Goal: Task Accomplishment & Management: Manage account settings

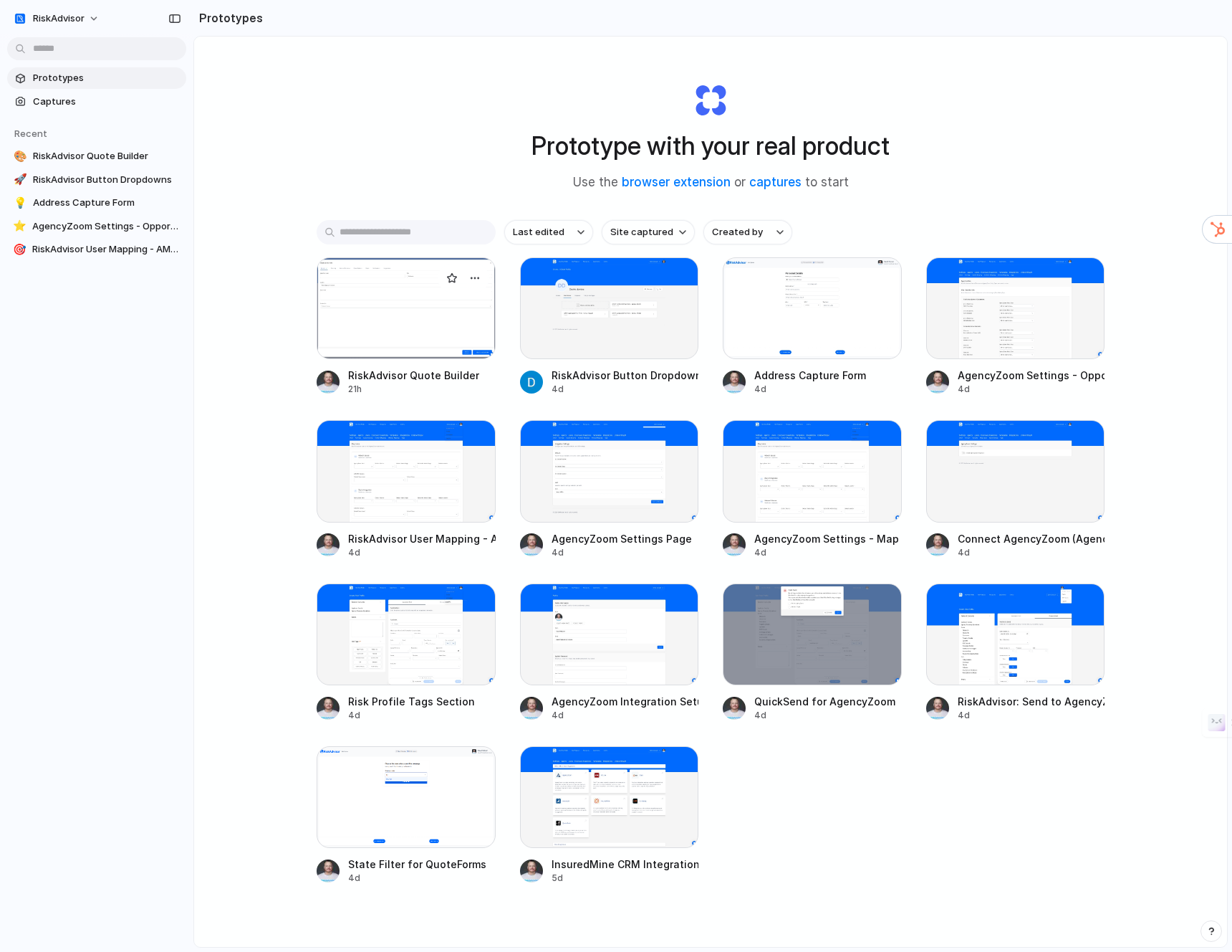
click at [420, 306] on div at bounding box center [406, 308] width 179 height 102
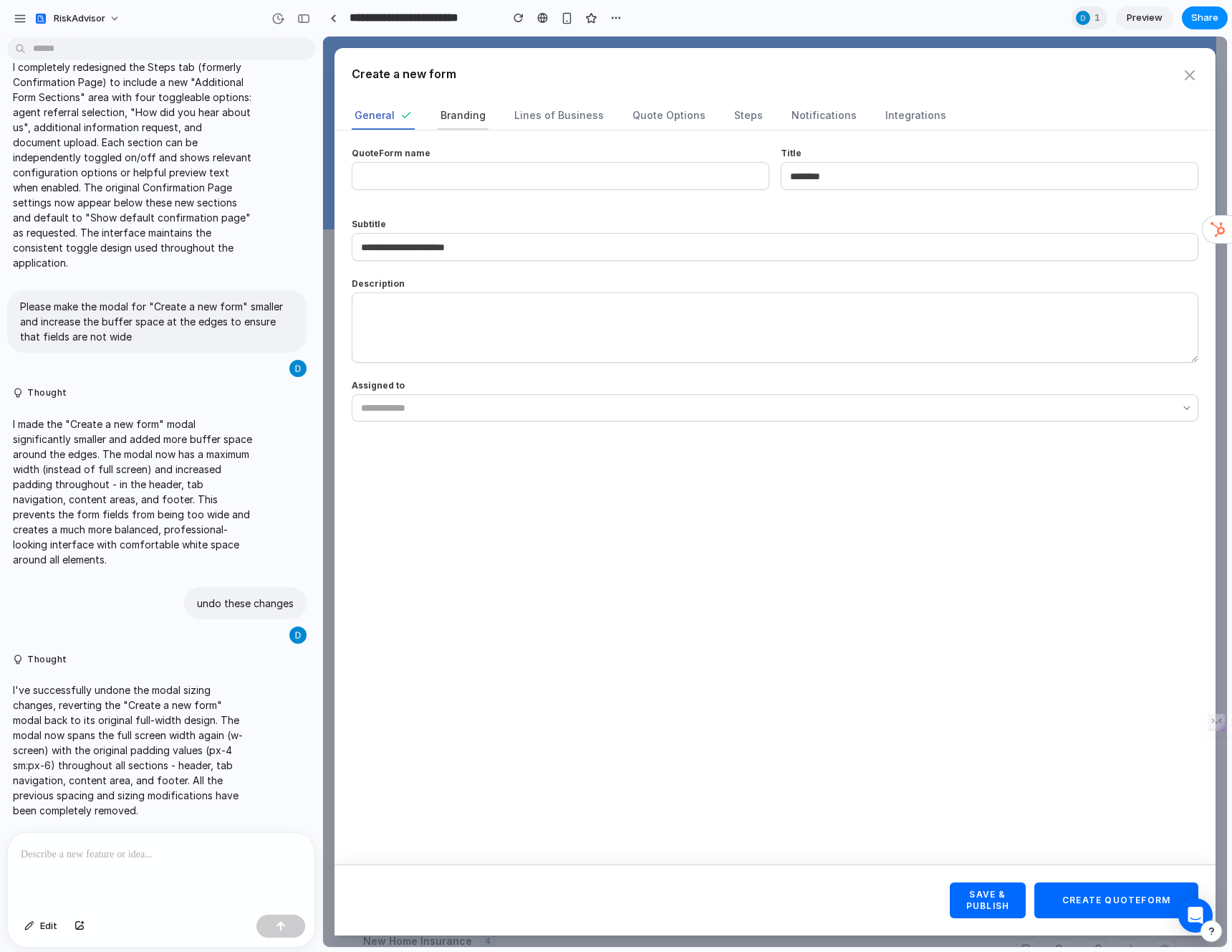
click at [449, 118] on span "Branding" at bounding box center [463, 114] width 45 height 14
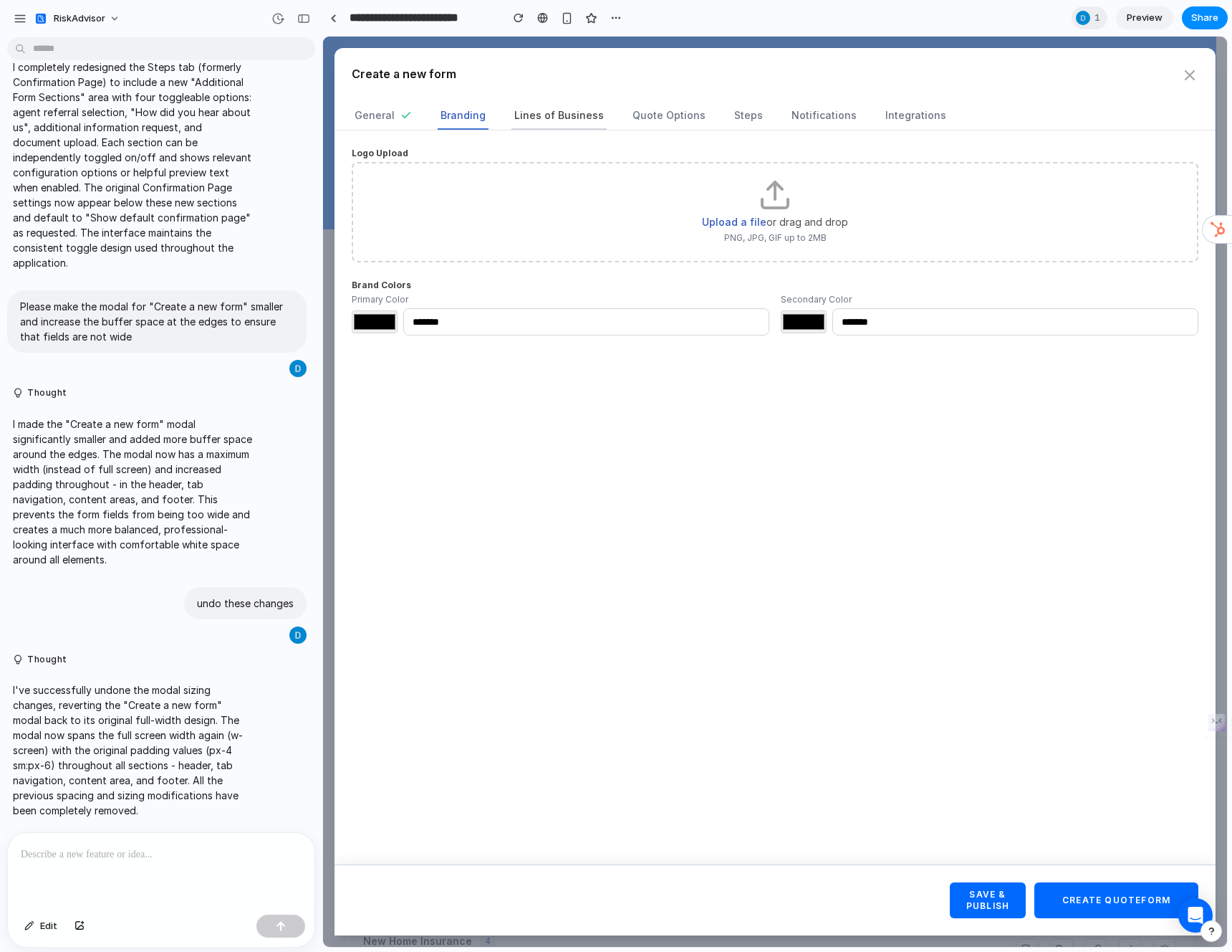
click at [526, 119] on span "Lines of Business" at bounding box center [559, 114] width 90 height 14
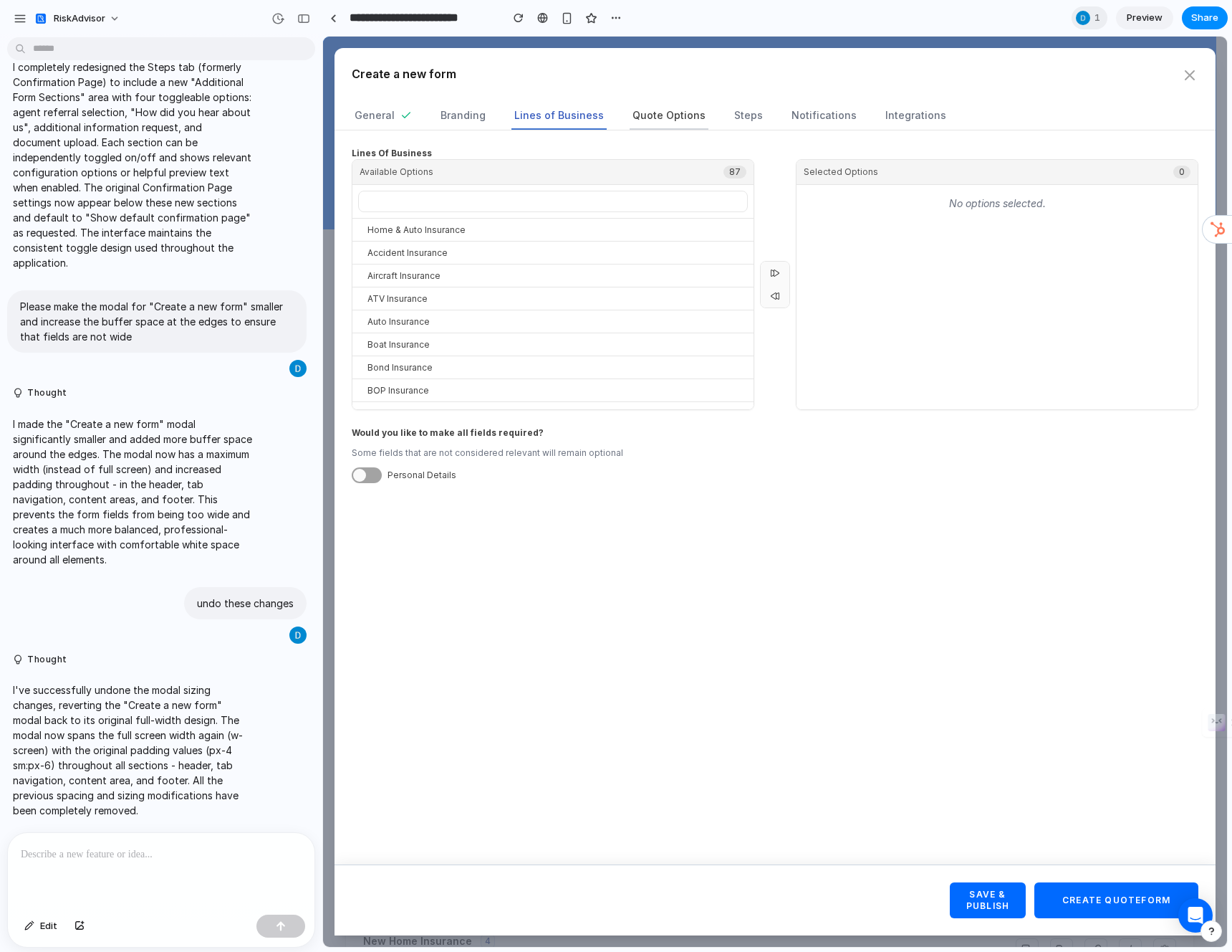
click at [652, 118] on span "Quote Options" at bounding box center [669, 114] width 73 height 14
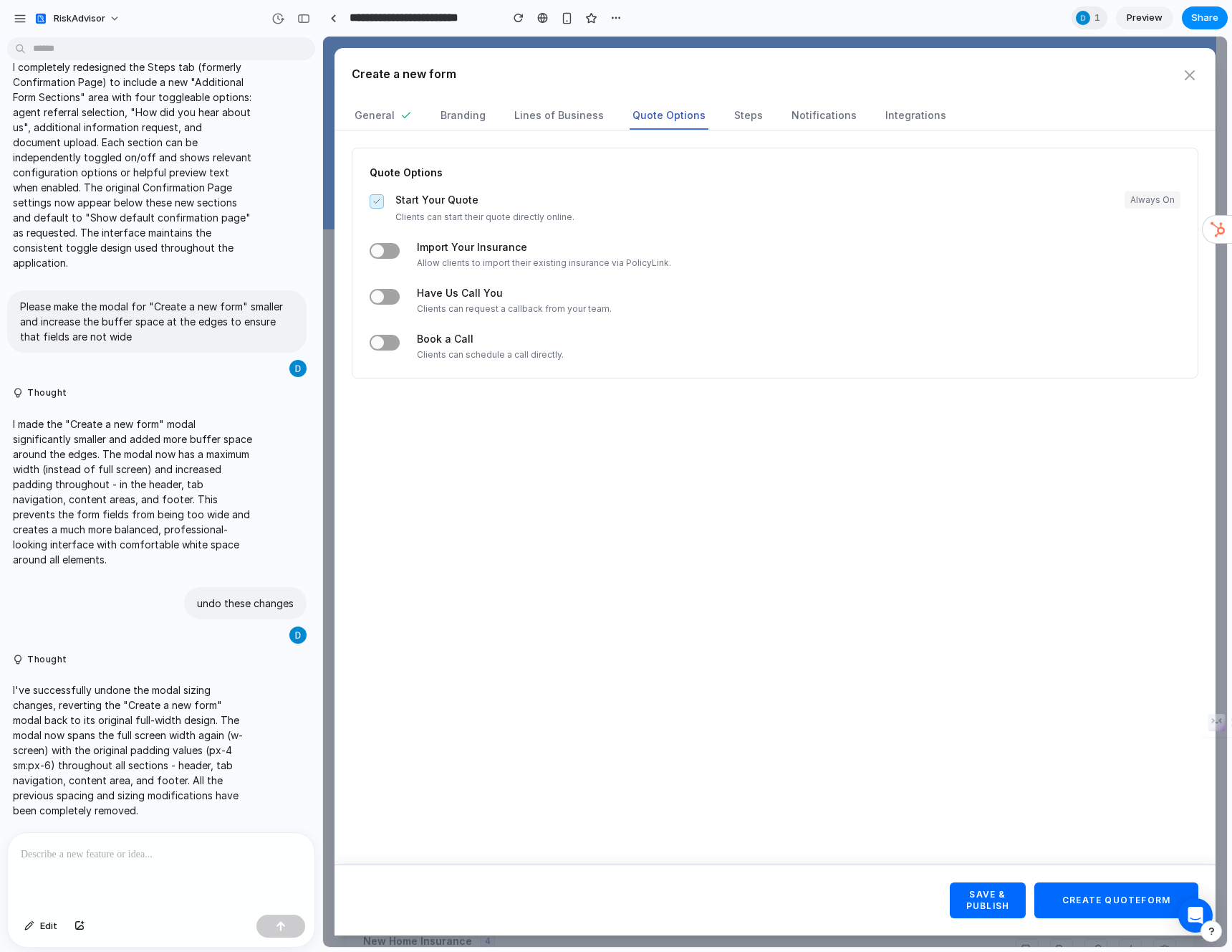
click at [750, 122] on nav "General Branding Lines of Business Quote Options Steps Notifications Integratio…" at bounding box center [775, 115] width 847 height 27
click at [716, 112] on nav "General Branding Lines of Business Quote Options Steps Notifications Integratio…" at bounding box center [775, 115] width 847 height 27
click at [749, 117] on button "Steps" at bounding box center [749, 115] width 35 height 27
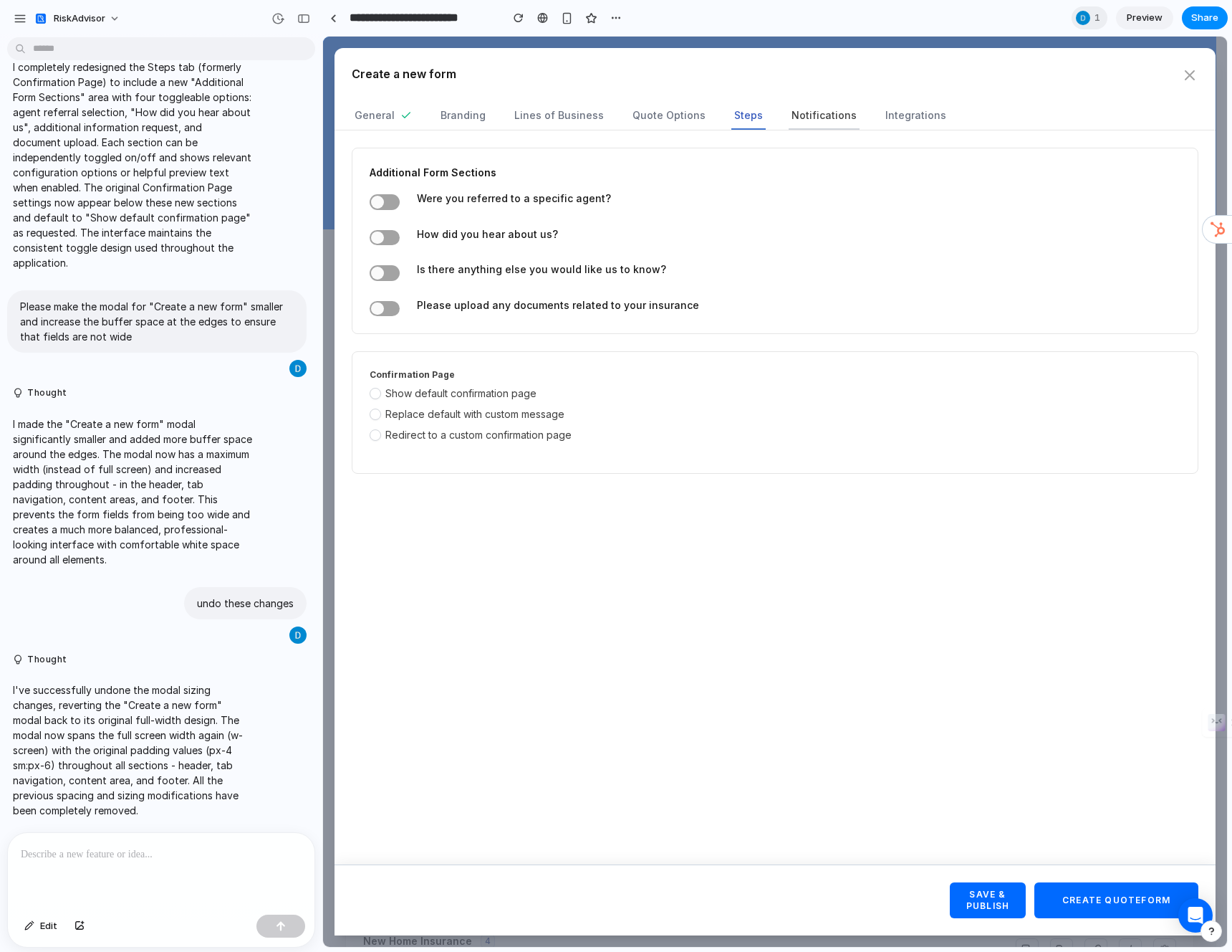
click at [802, 117] on span "Notifications" at bounding box center [824, 114] width 66 height 14
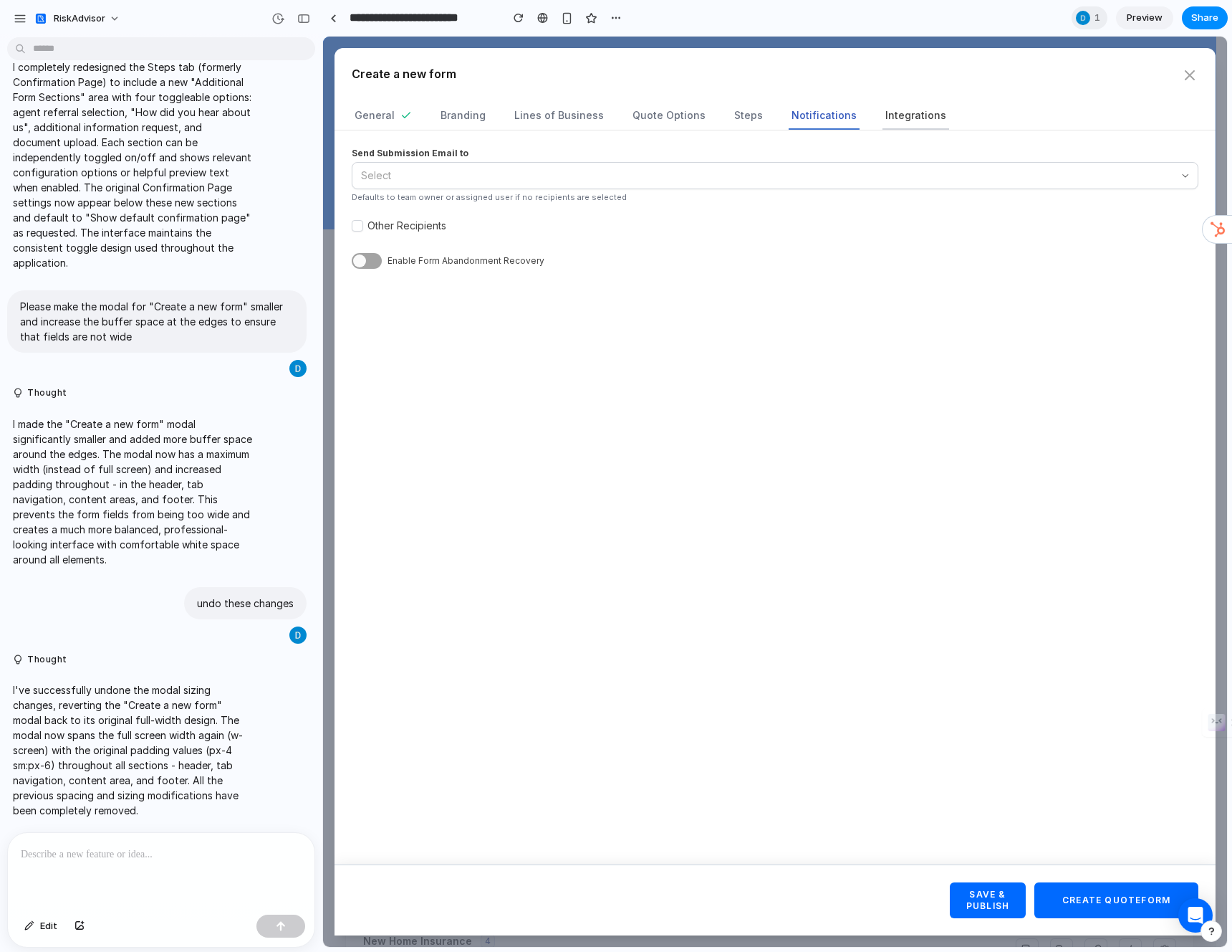
click at [904, 120] on span "Integrations" at bounding box center [915, 114] width 61 height 14
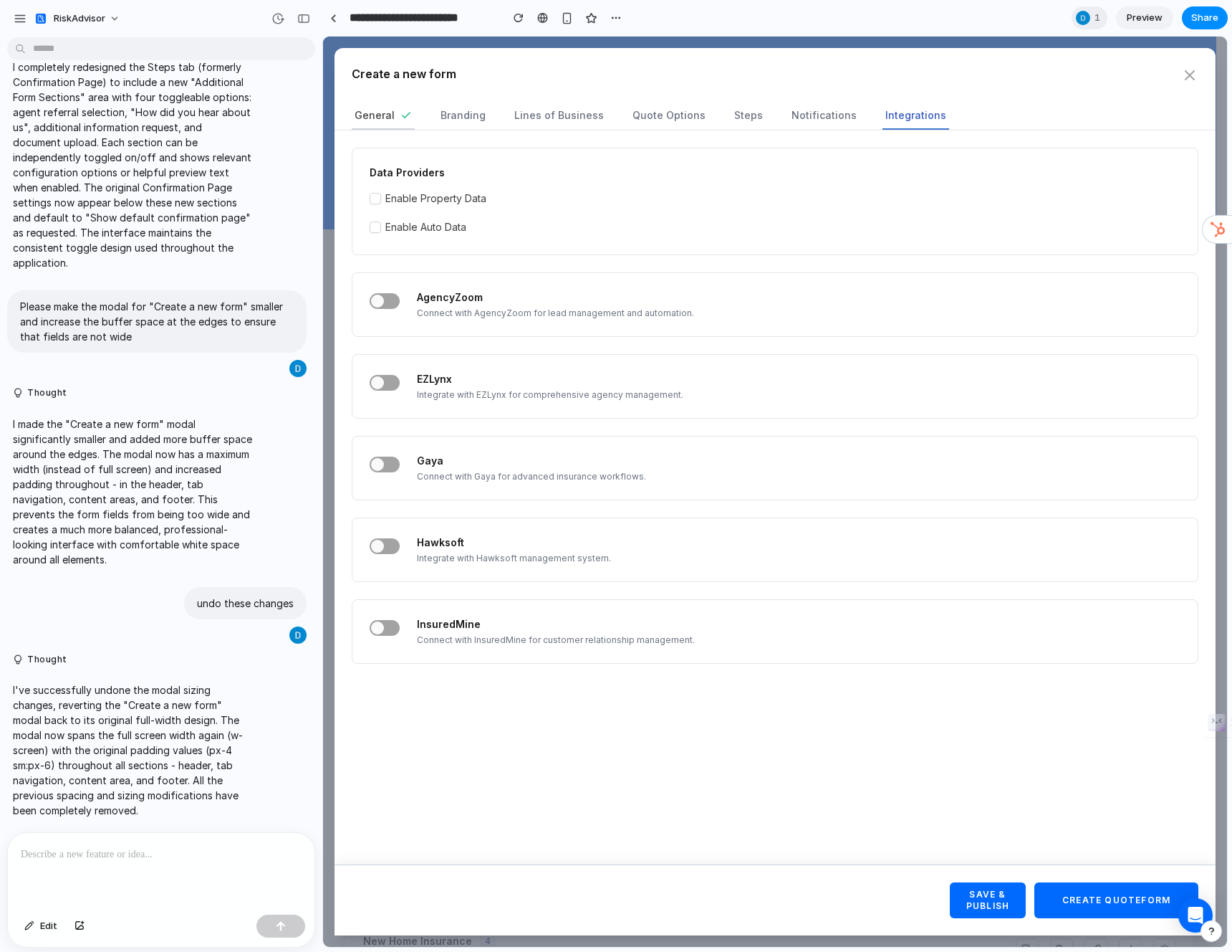
click at [379, 124] on button "General" at bounding box center [382, 115] width 63 height 27
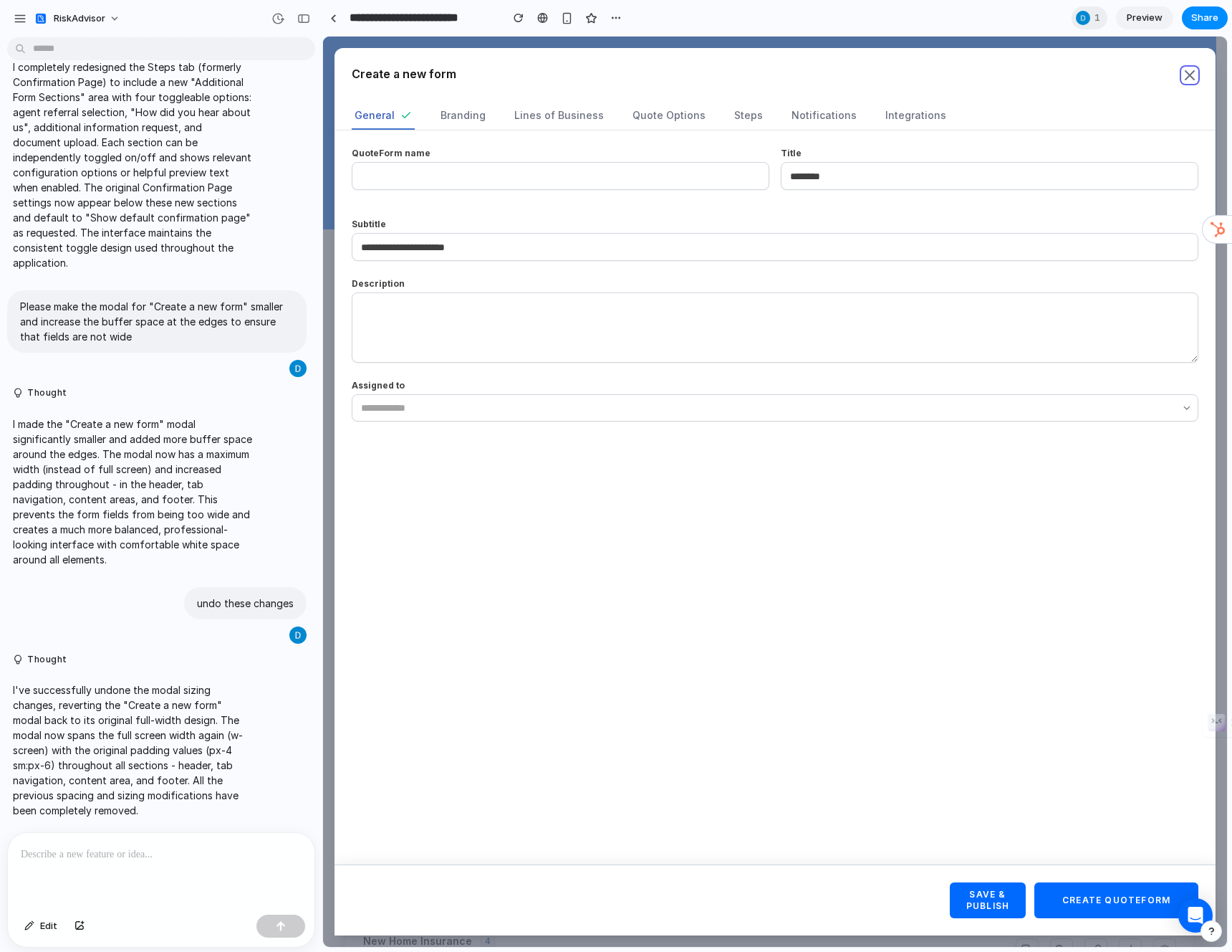
click at [1181, 81] on span "button" at bounding box center [1190, 75] width 32 height 32
click at [468, 113] on span "Branding" at bounding box center [463, 114] width 45 height 14
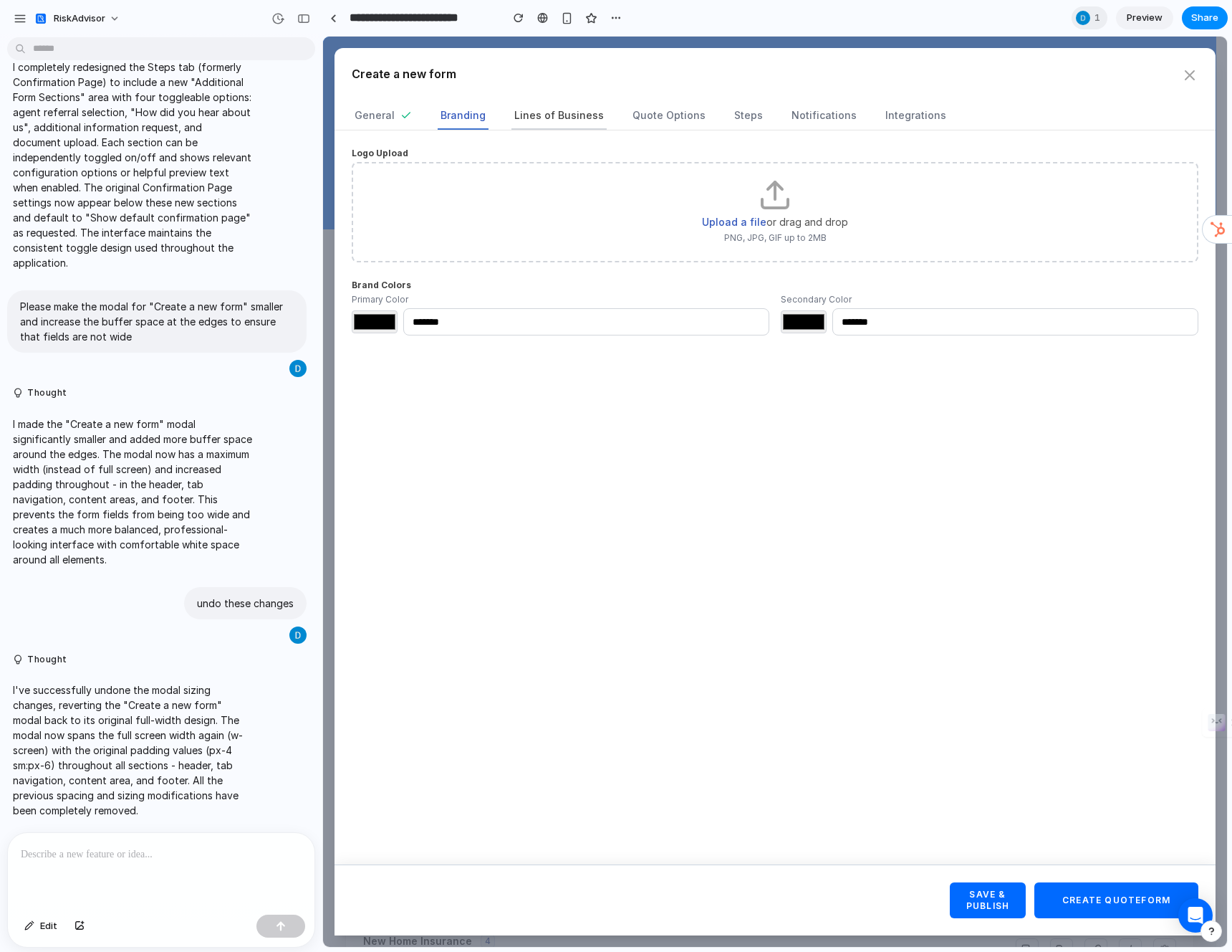
click at [545, 115] on span "Lines of Business" at bounding box center [559, 114] width 90 height 14
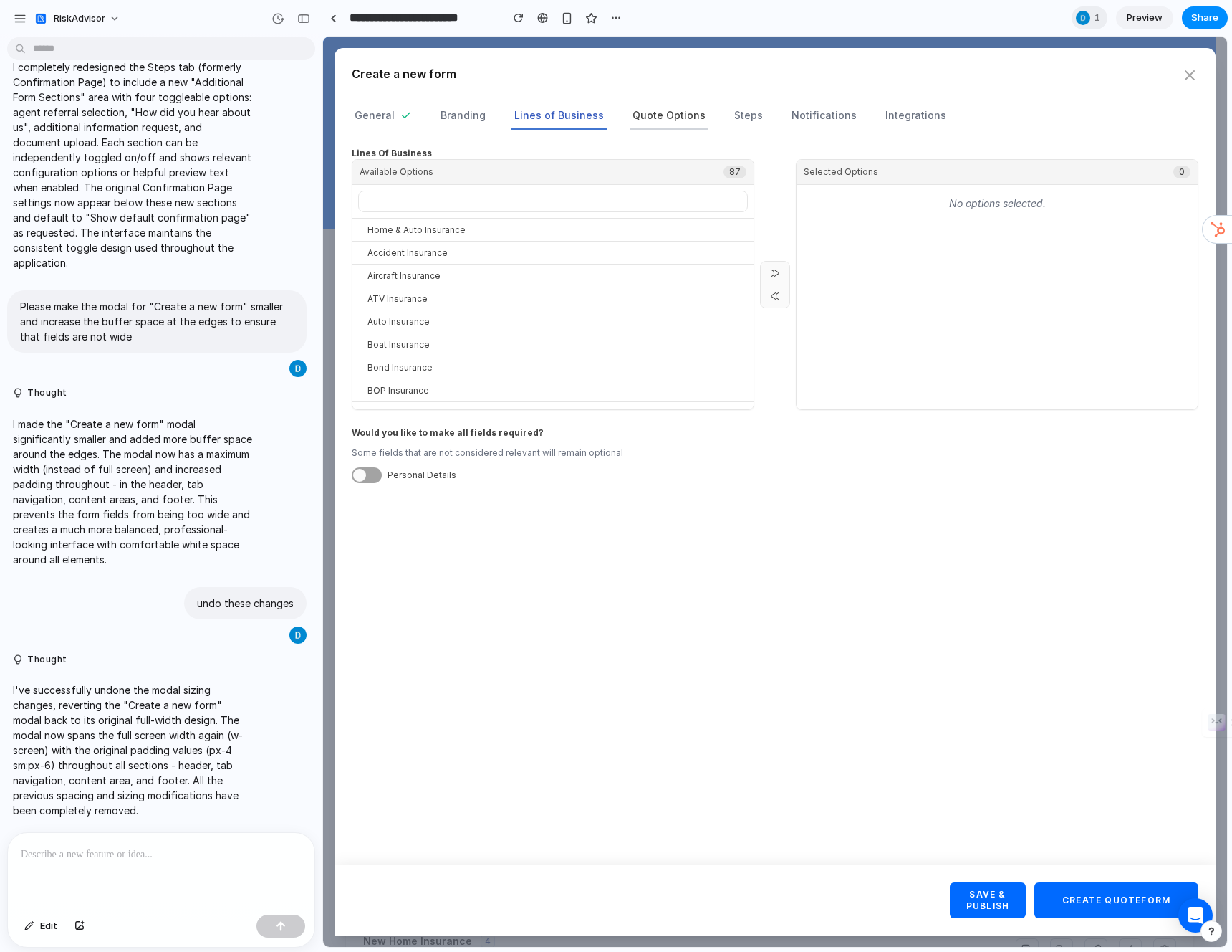
click at [632, 117] on span "Quote Options" at bounding box center [669, 114] width 73 height 14
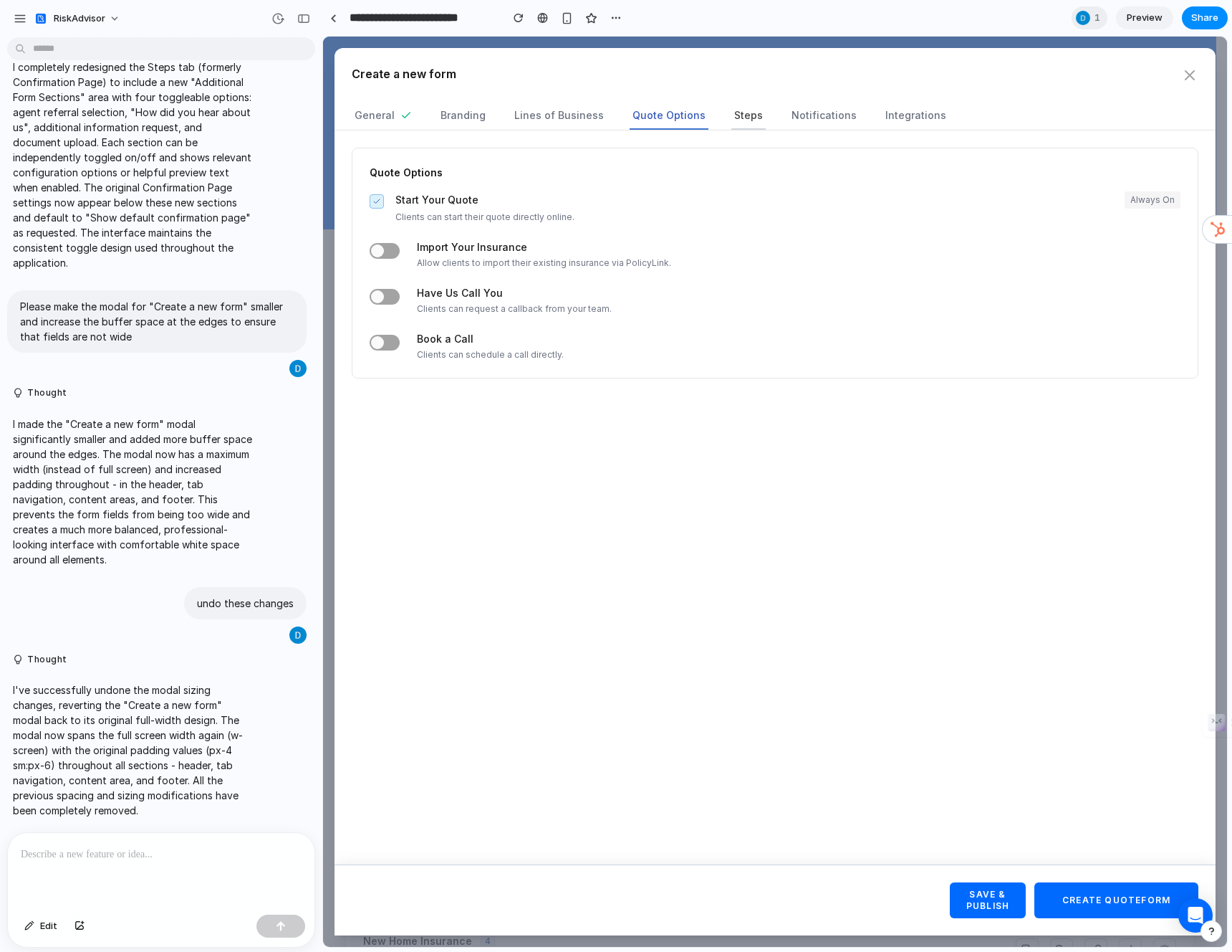
click at [735, 121] on span "Steps" at bounding box center [749, 114] width 29 height 14
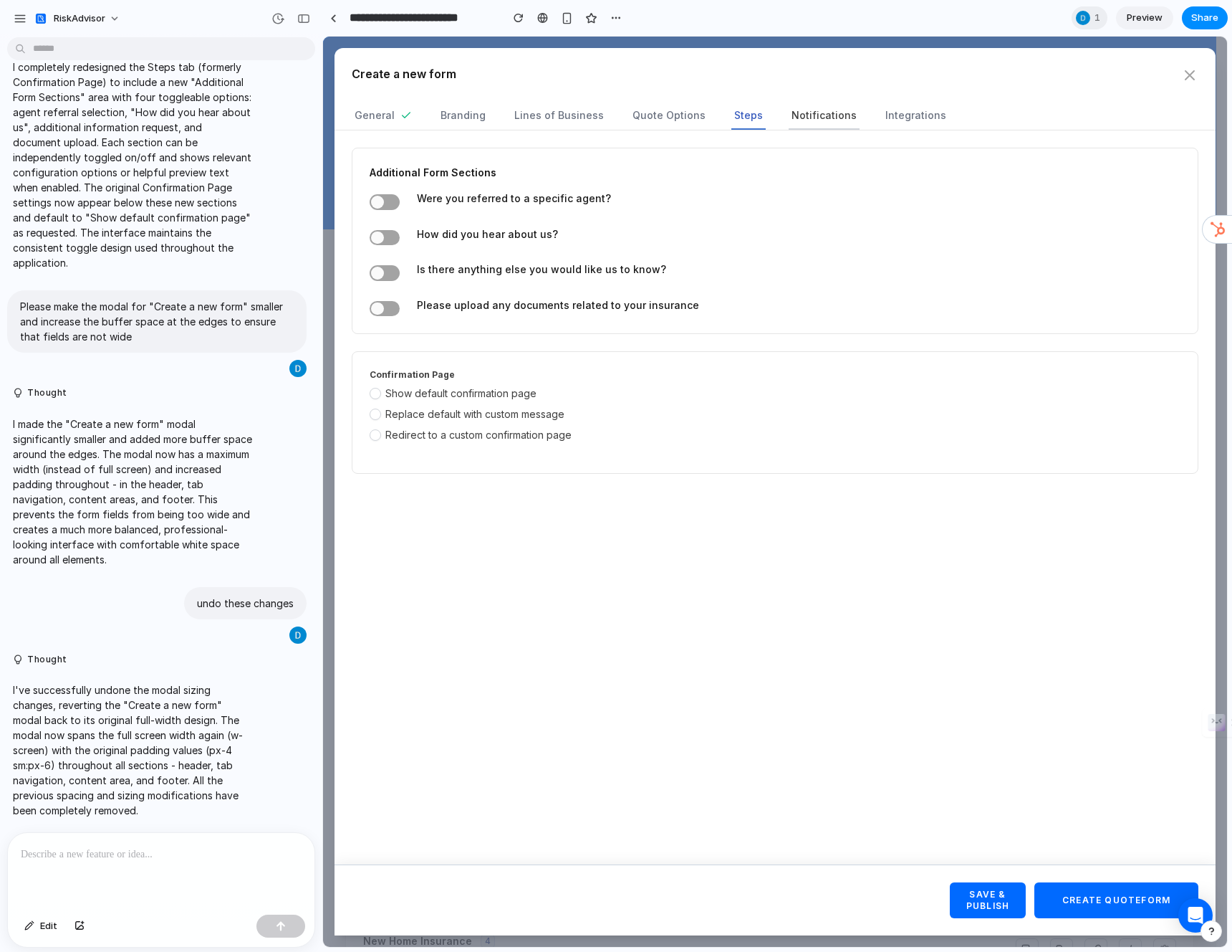
click at [814, 121] on span "Notifications" at bounding box center [824, 114] width 66 height 14
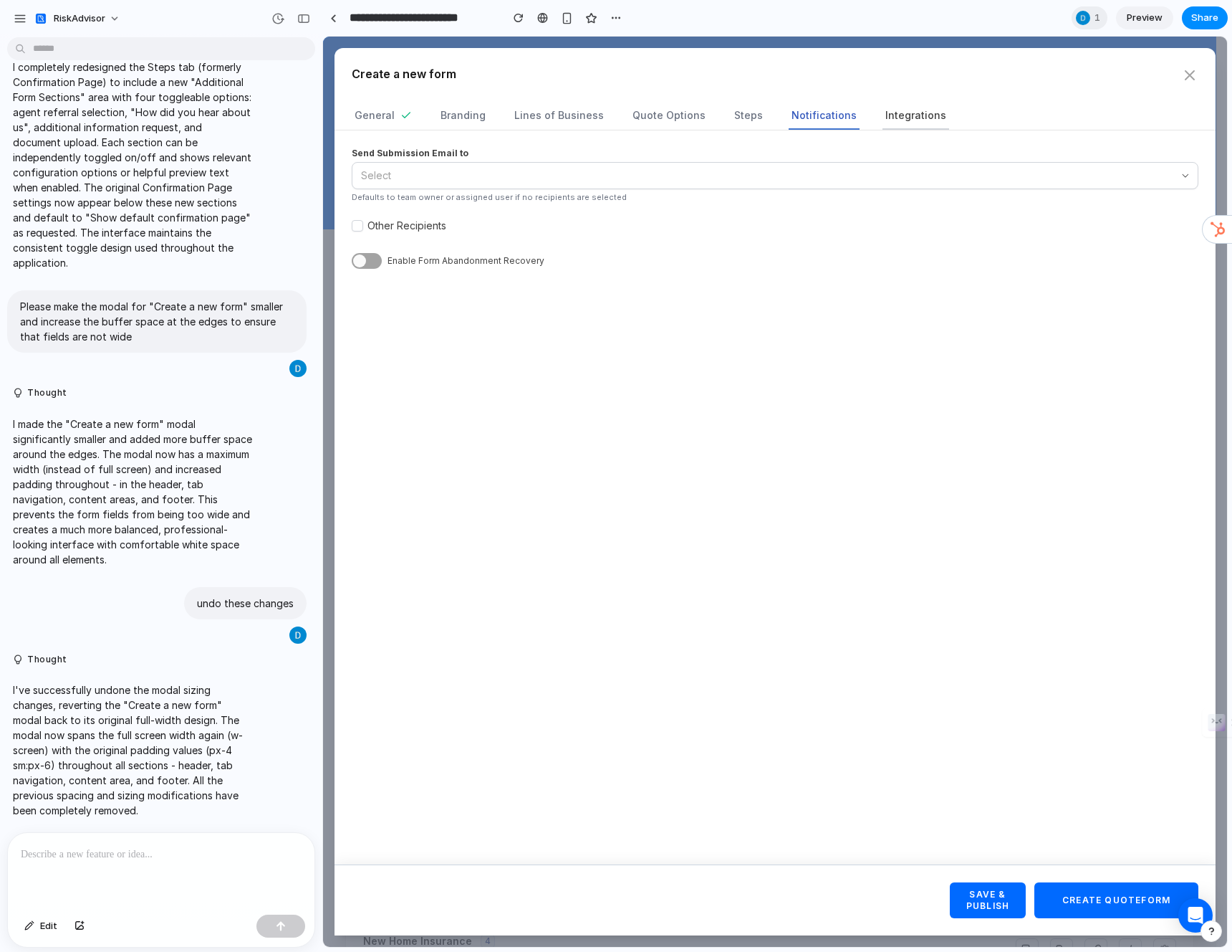
click at [906, 117] on span "Integrations" at bounding box center [915, 114] width 61 height 14
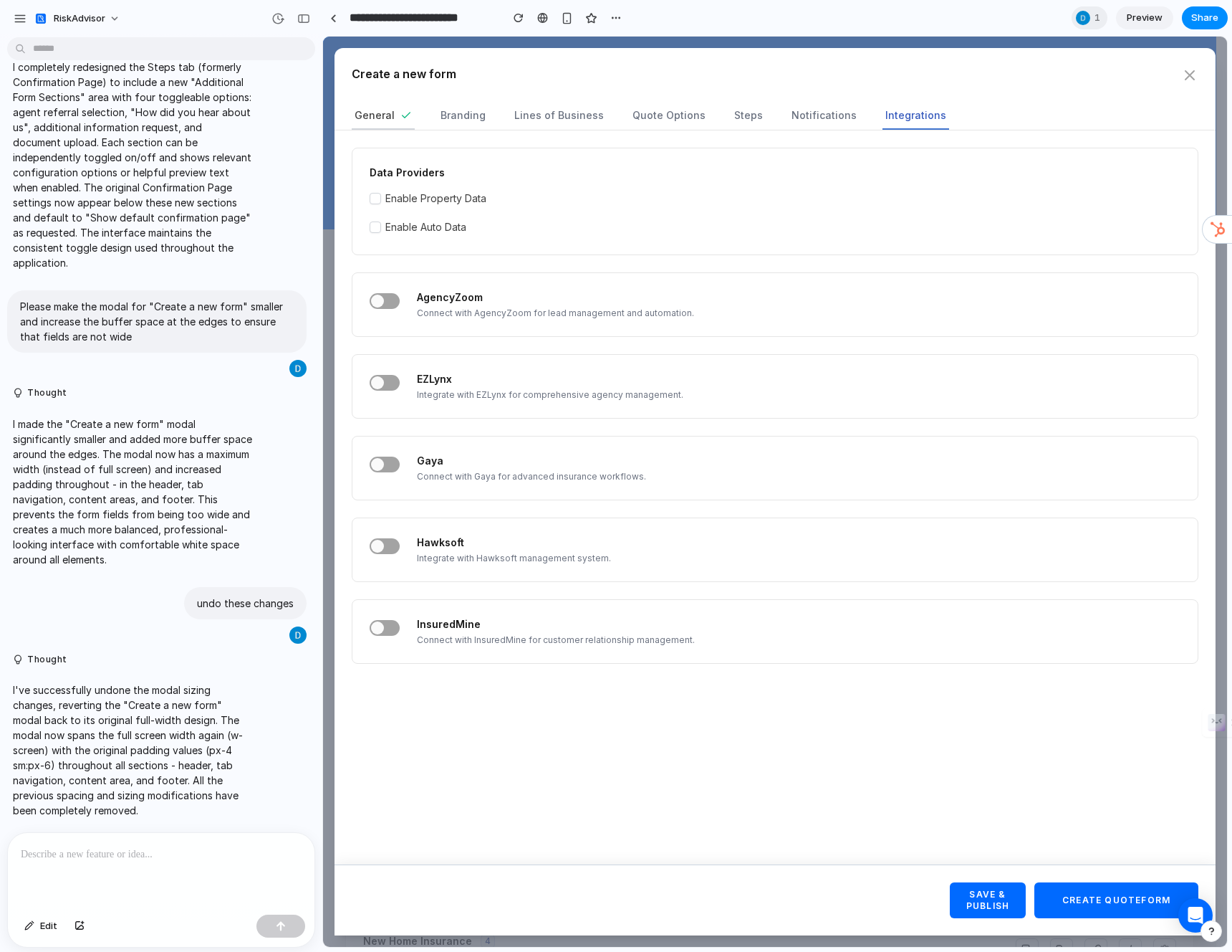
click at [375, 114] on span "General" at bounding box center [375, 114] width 40 height 14
